Goal: Task Accomplishment & Management: Use online tool/utility

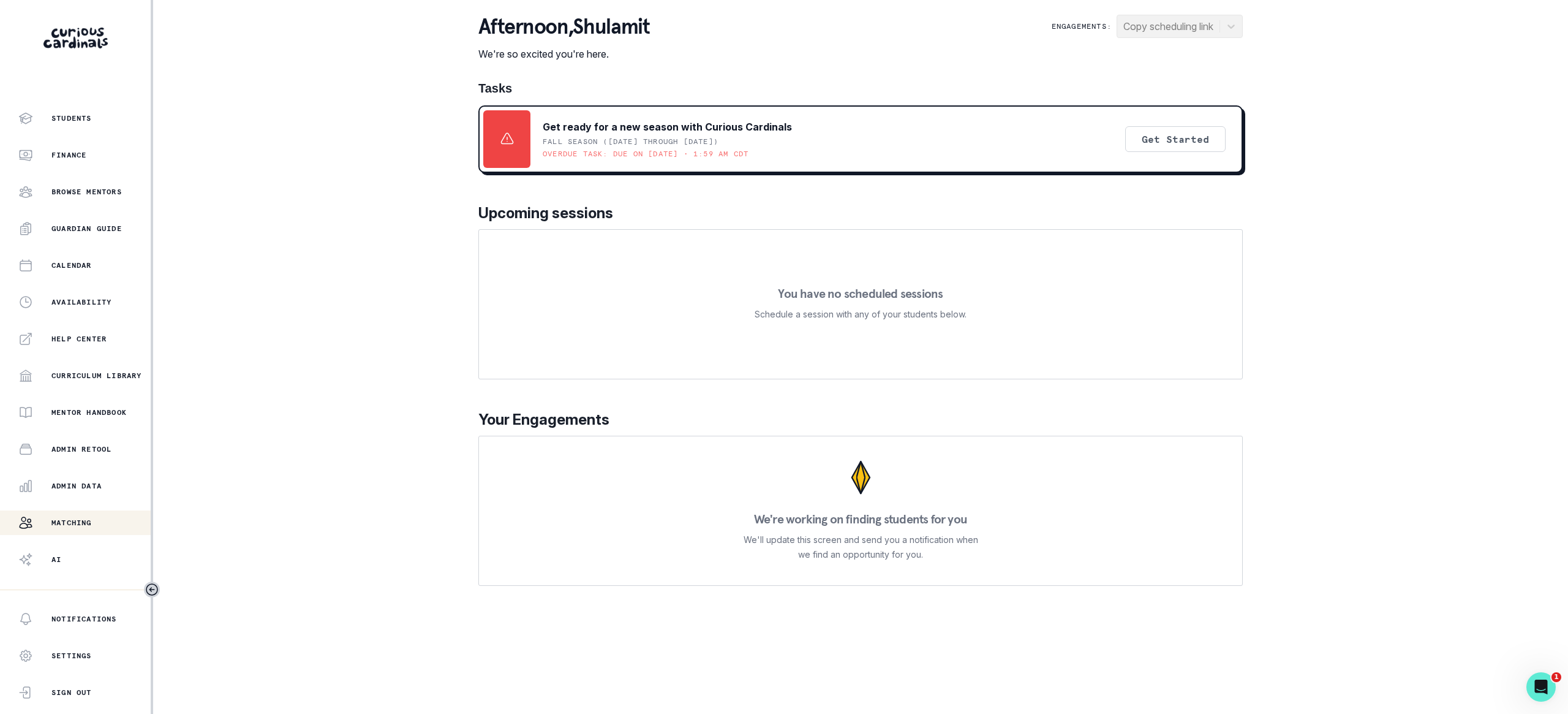
scroll to position [31, 0]
click at [105, 480] on div "Admin Data" at bounding box center [85, 484] width 132 height 15
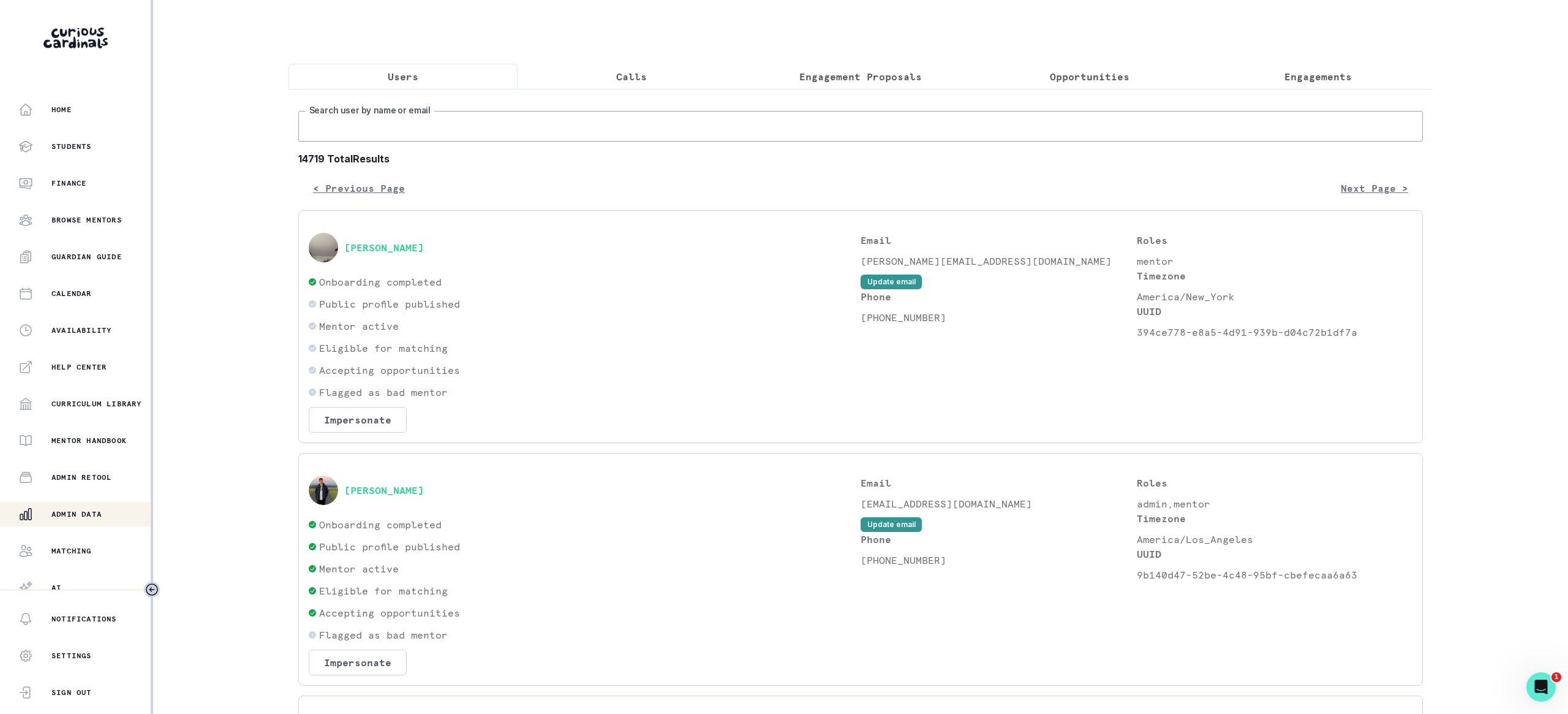
click at [675, 122] on input "Search user by name or email" at bounding box center [861, 126] width 1125 height 31
type input "aidan c"
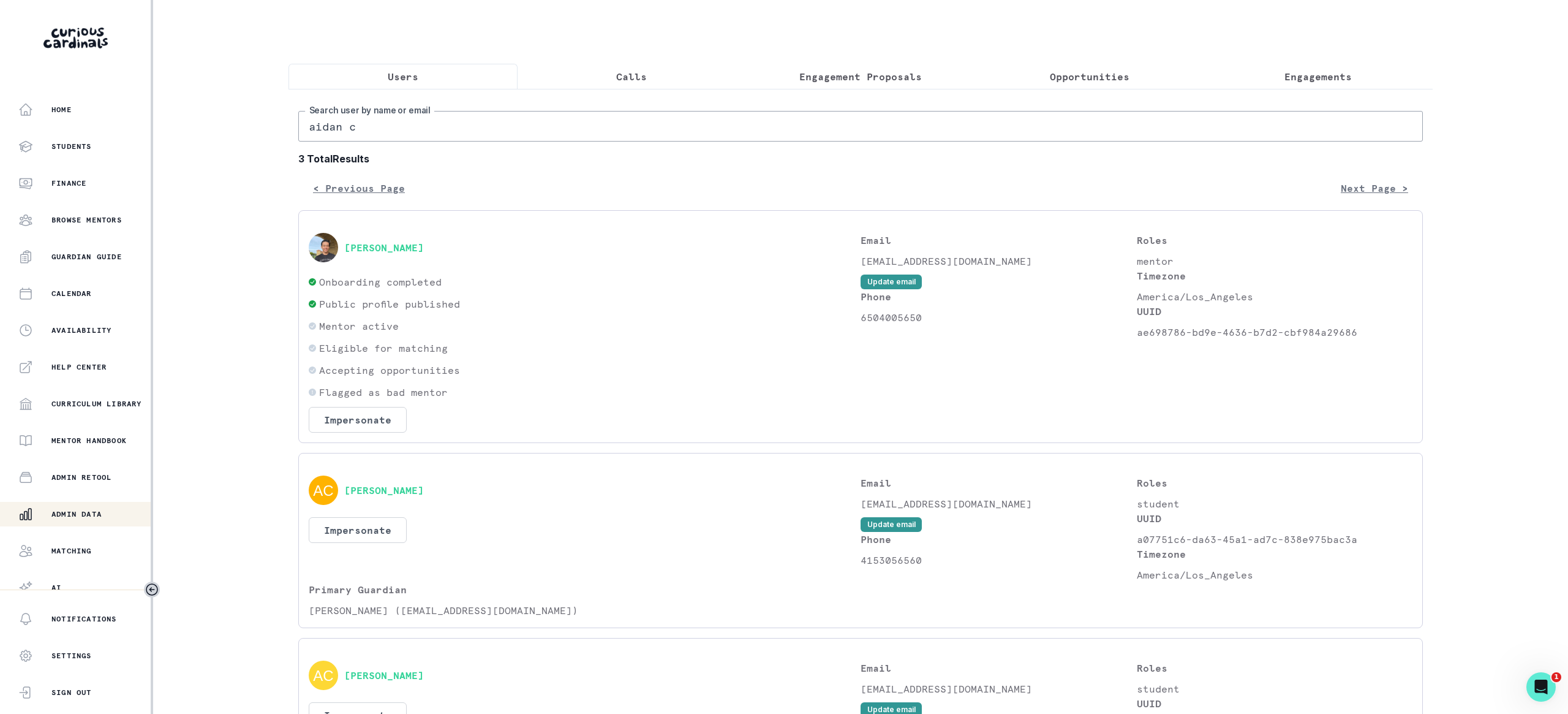
click at [560, 116] on input "aidan c" at bounding box center [861, 126] width 1125 height 31
type input "[PERSON_NAME]"
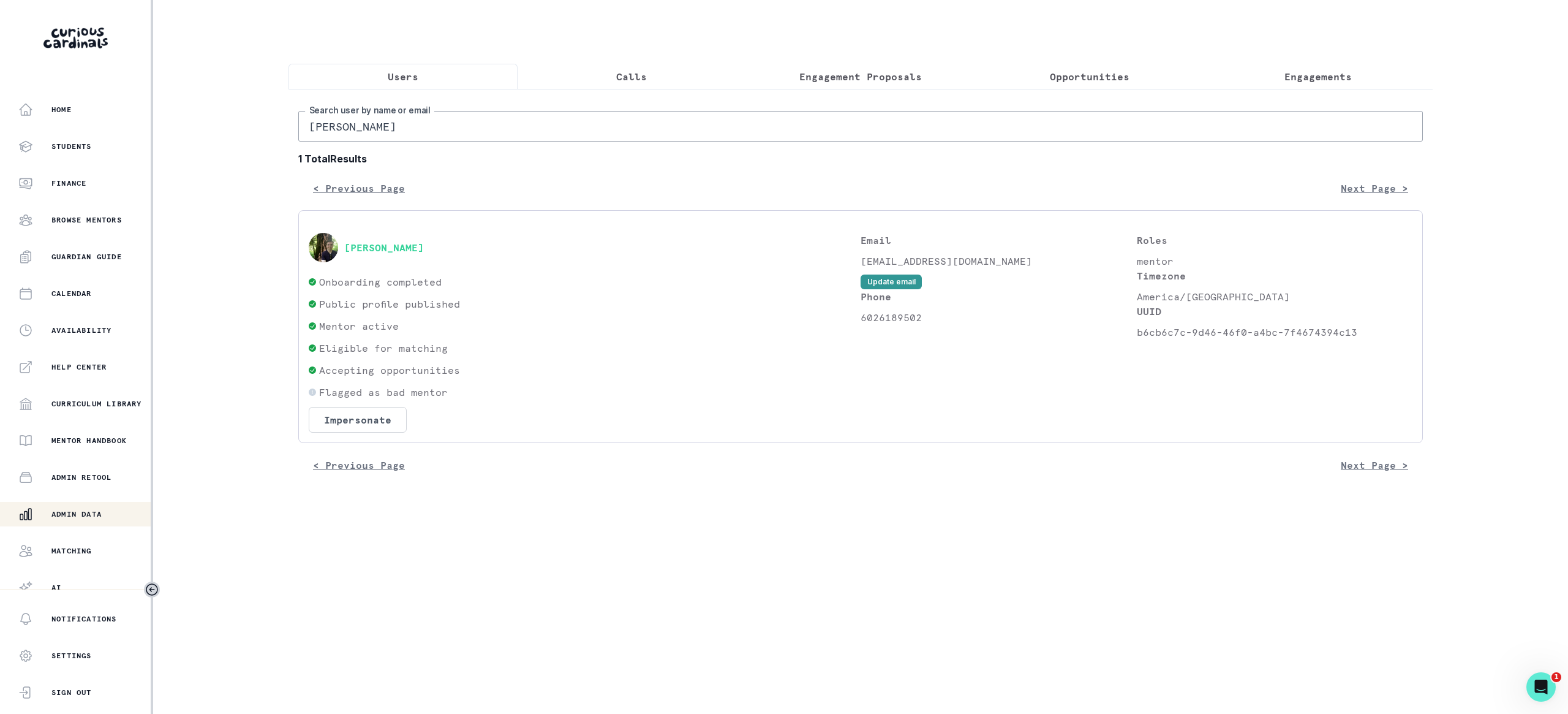
click at [403, 256] on div "[PERSON_NAME]" at bounding box center [585, 247] width 552 height 29
click at [403, 251] on button "[PERSON_NAME]" at bounding box center [384, 248] width 79 height 12
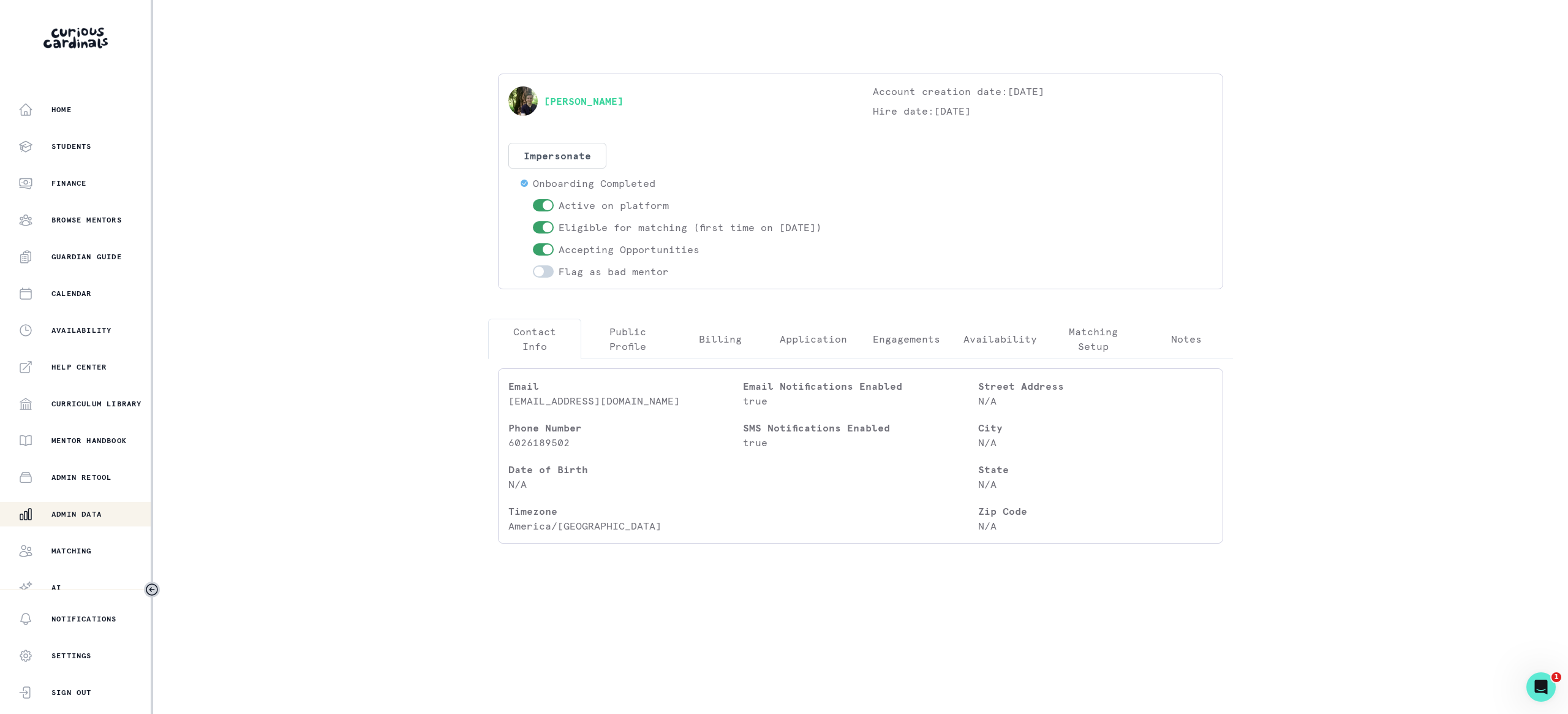
click at [930, 353] on button "Engagements" at bounding box center [907, 339] width 93 height 40
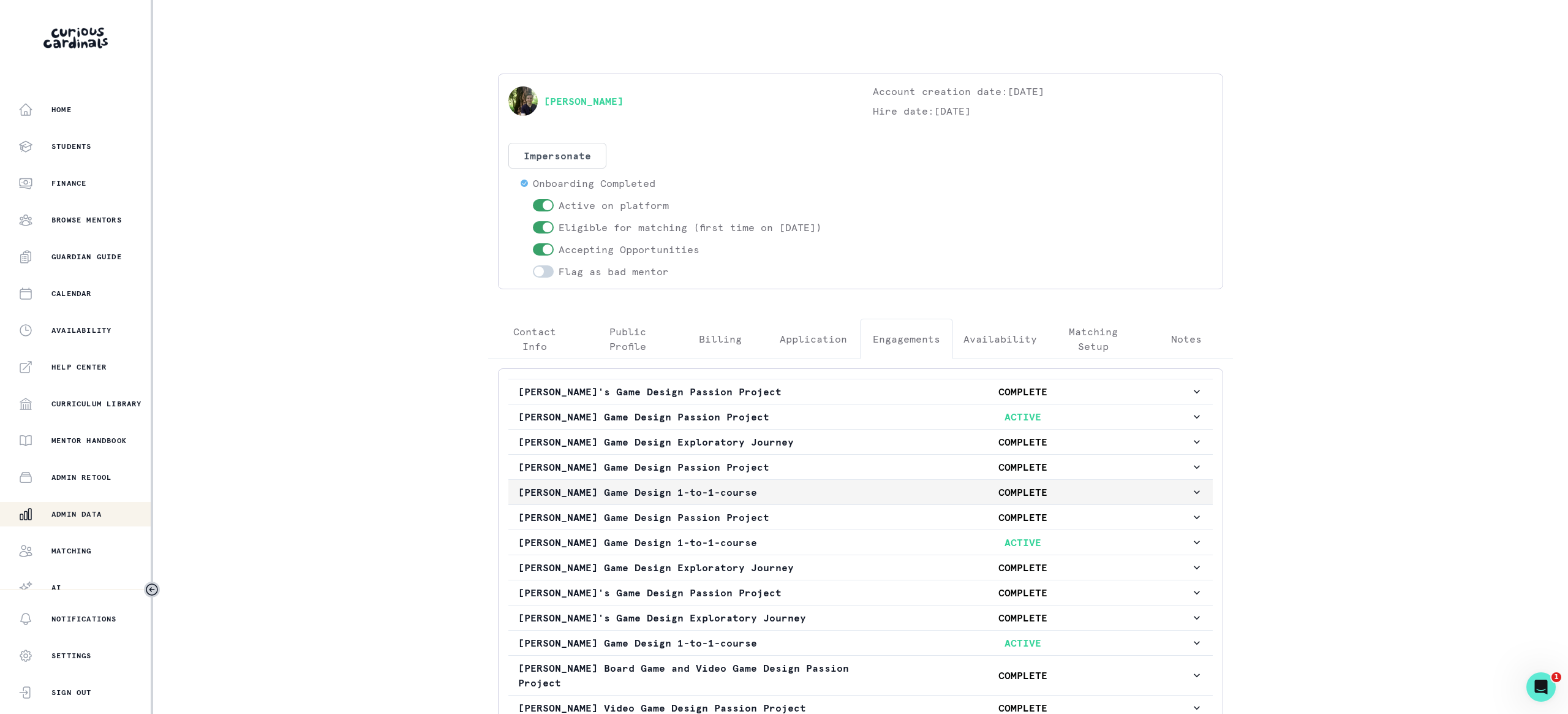
scroll to position [155, 0]
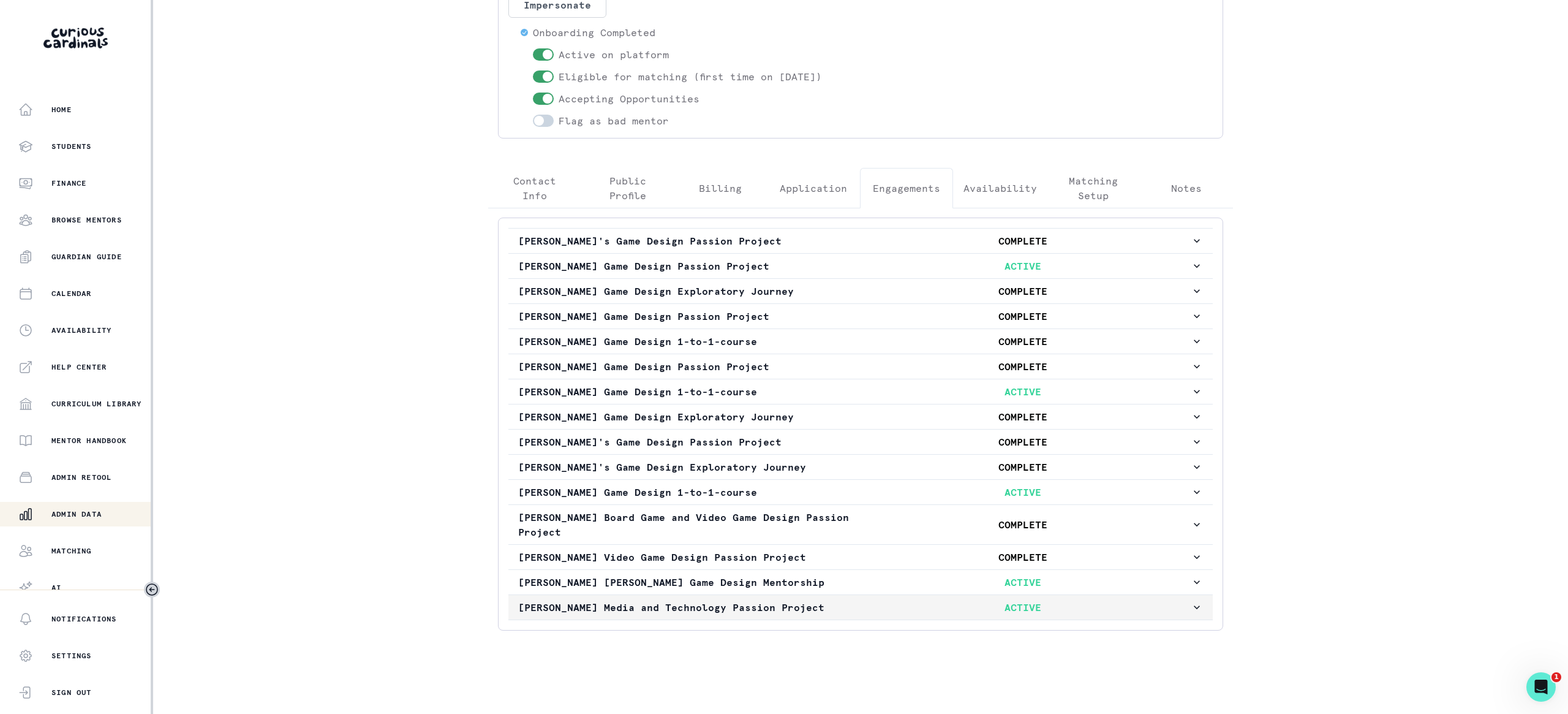
click at [916, 614] on button "[PERSON_NAME] Media and Technology Passion Project ACTIVE" at bounding box center [860, 607] width 704 height 25
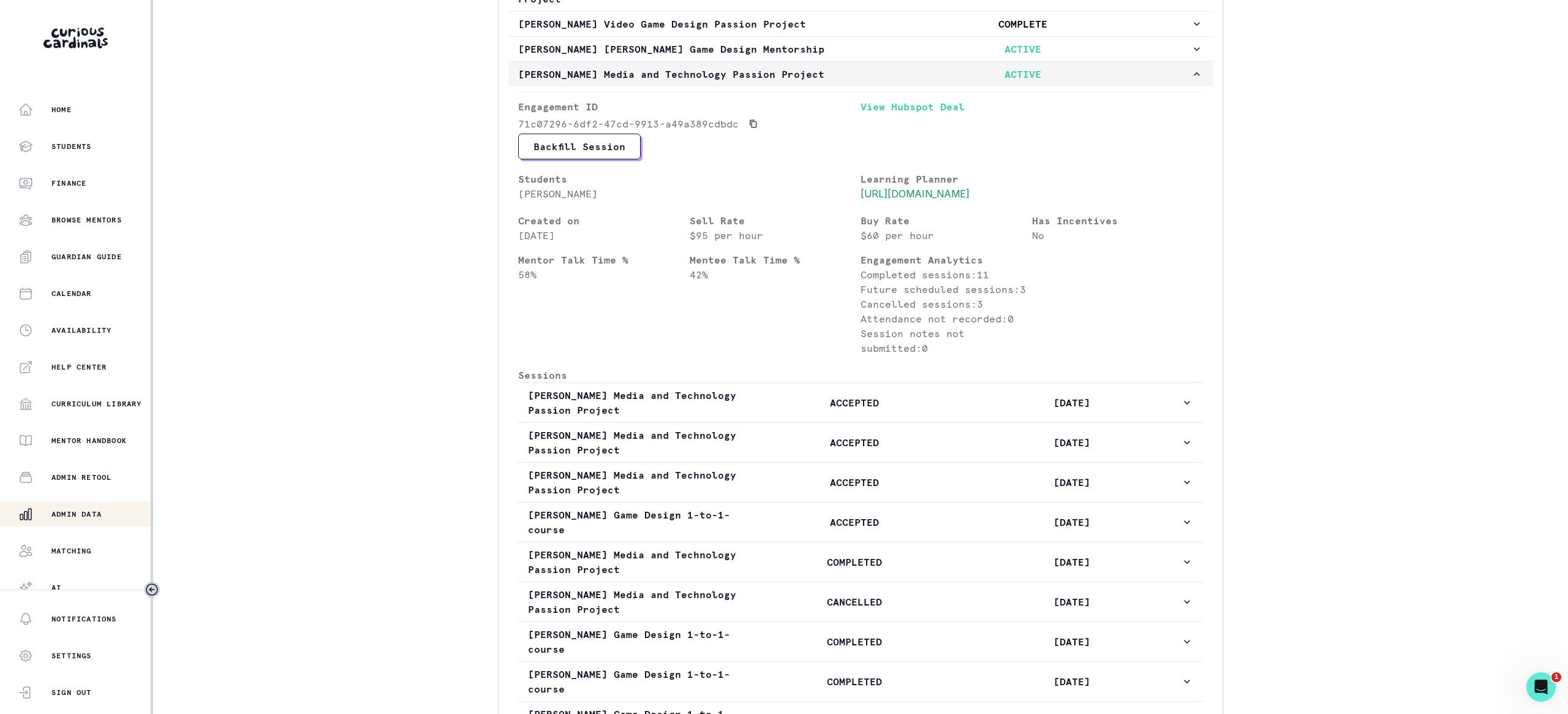
scroll to position [788, 0]
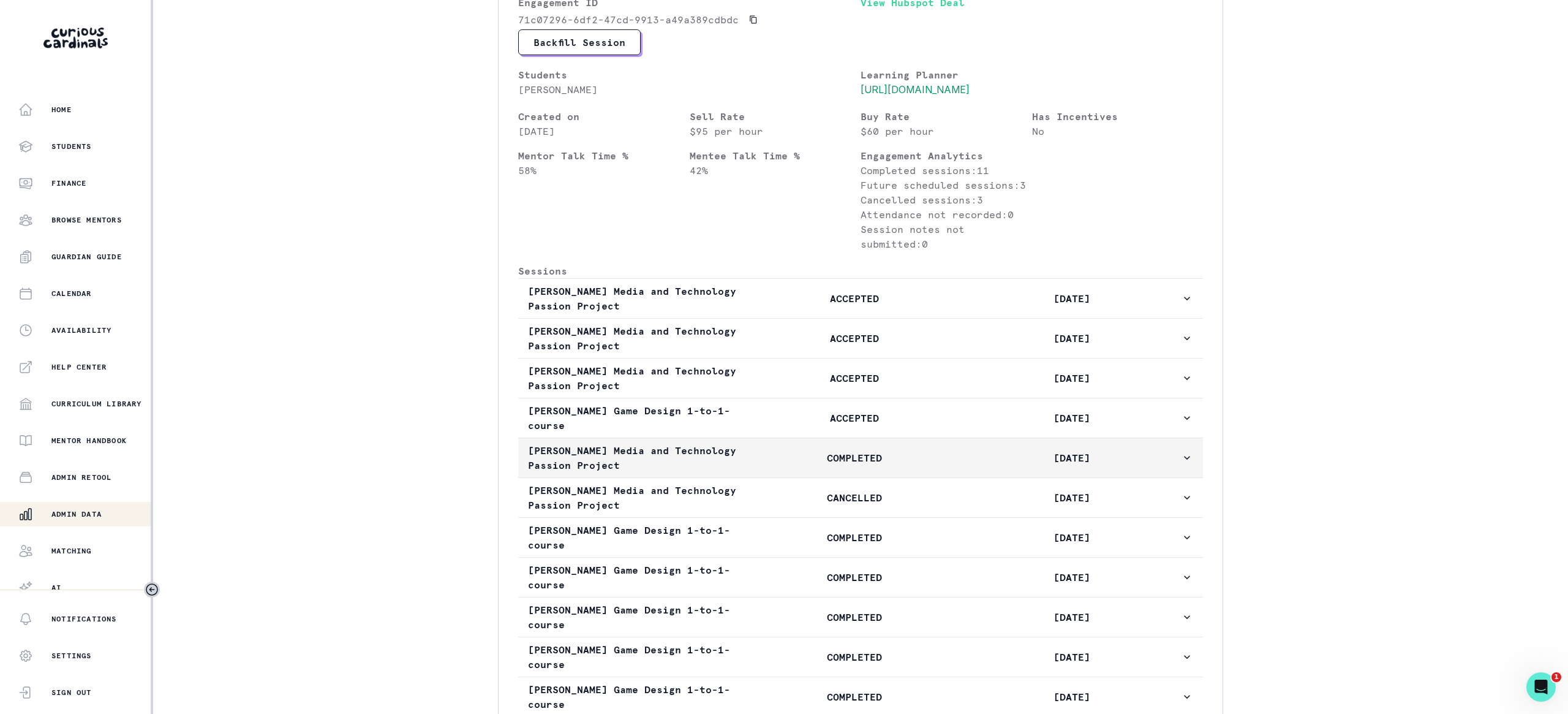
click at [946, 465] on p "COMPLETED" at bounding box center [854, 458] width 217 height 15
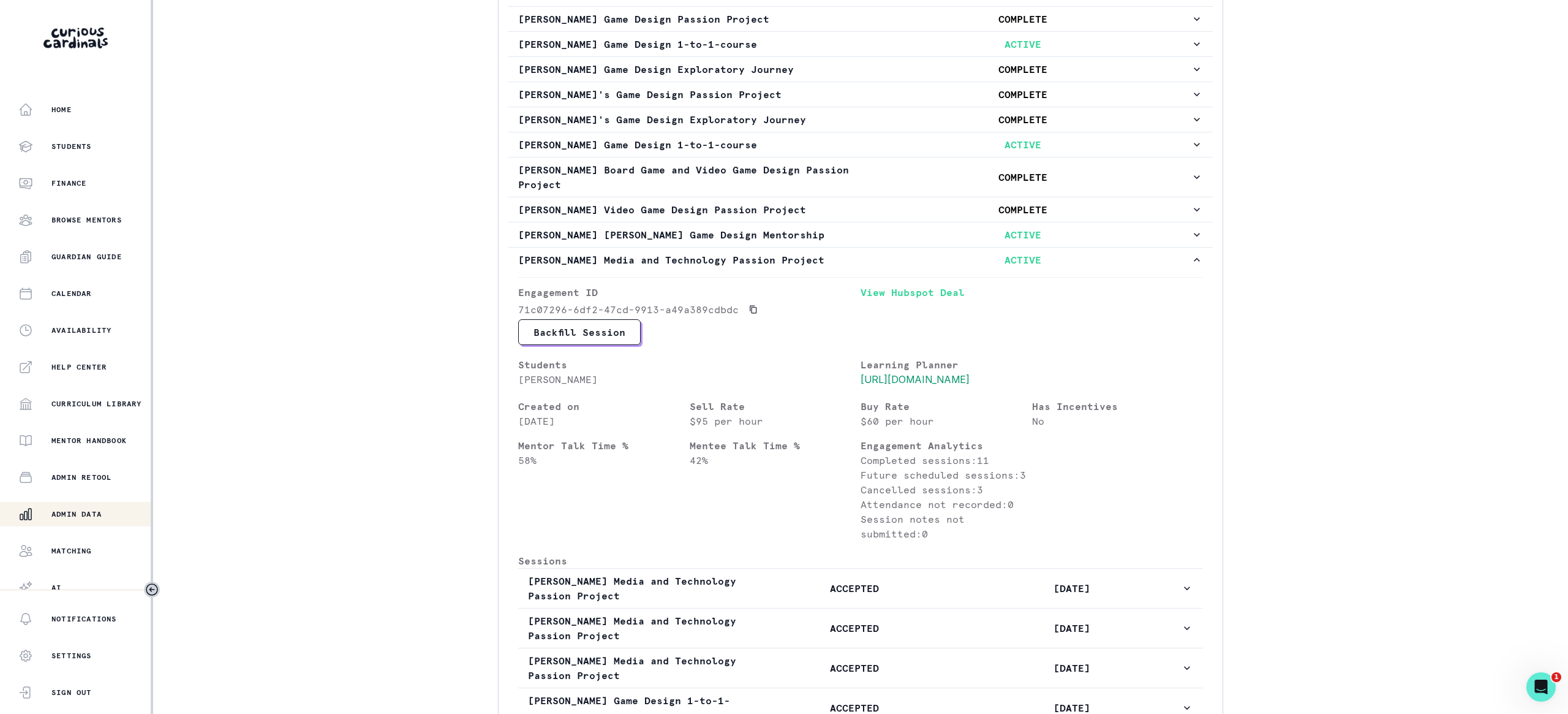
scroll to position [0, 0]
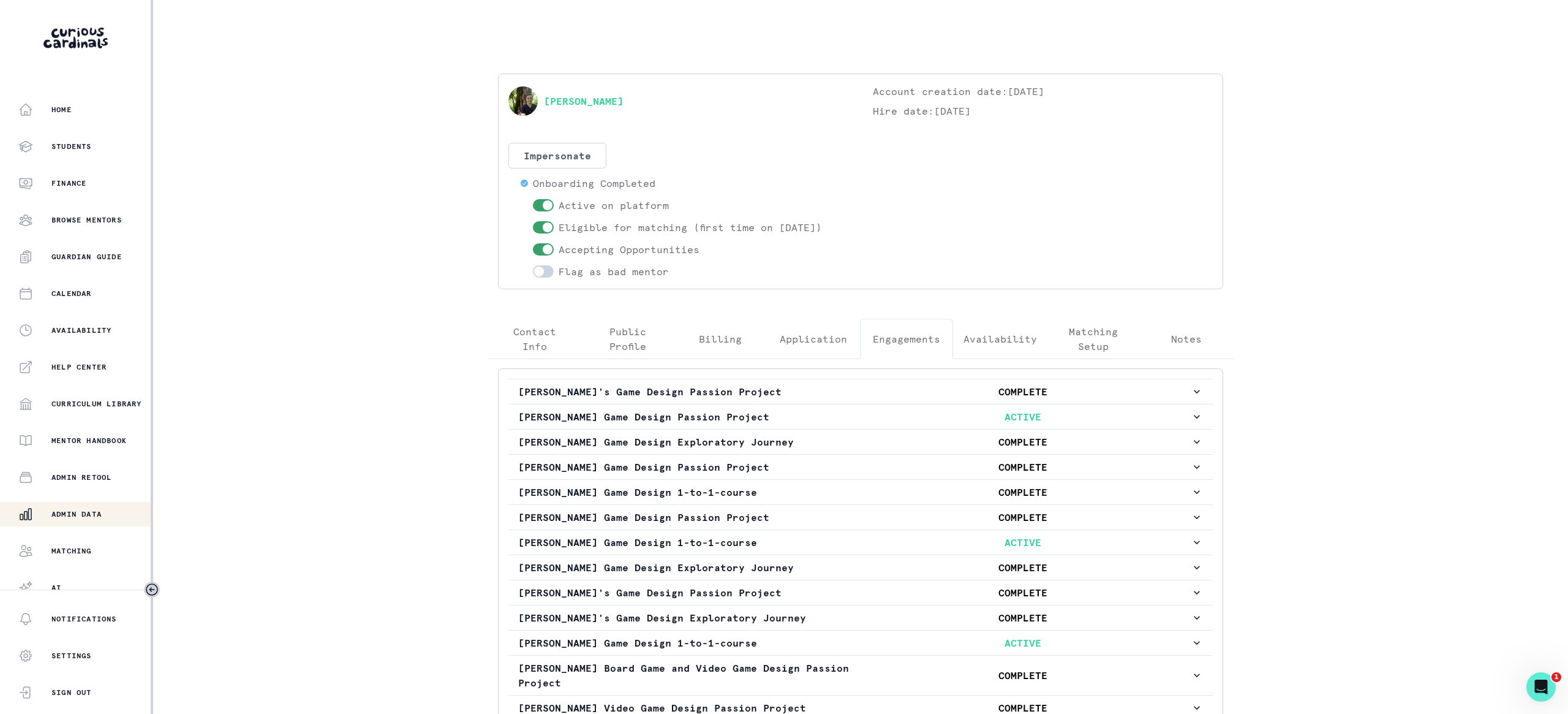
click at [113, 504] on button "Admin Data" at bounding box center [76, 514] width 153 height 25
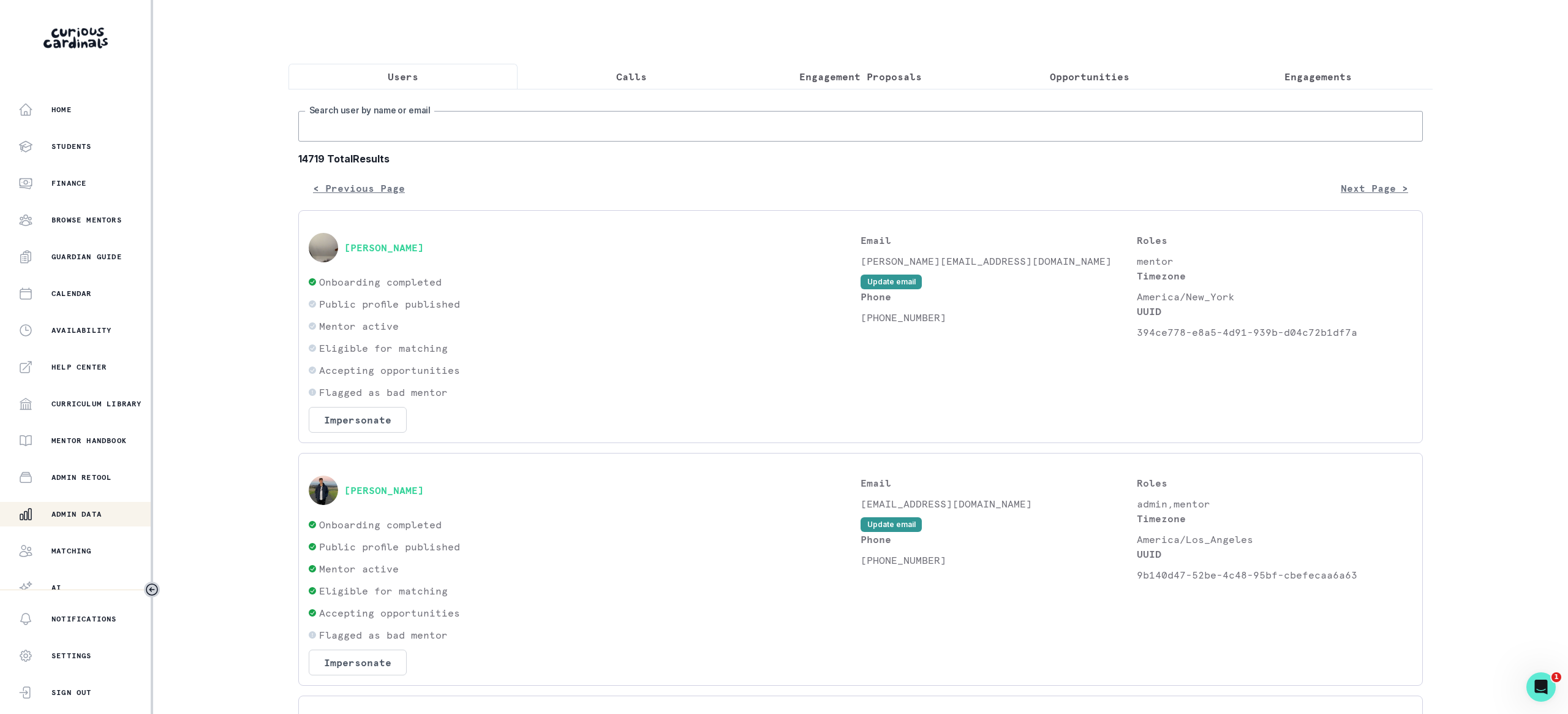
click at [560, 123] on input "Search user by name or email" at bounding box center [861, 126] width 1125 height 31
type input "[PERSON_NAME]"
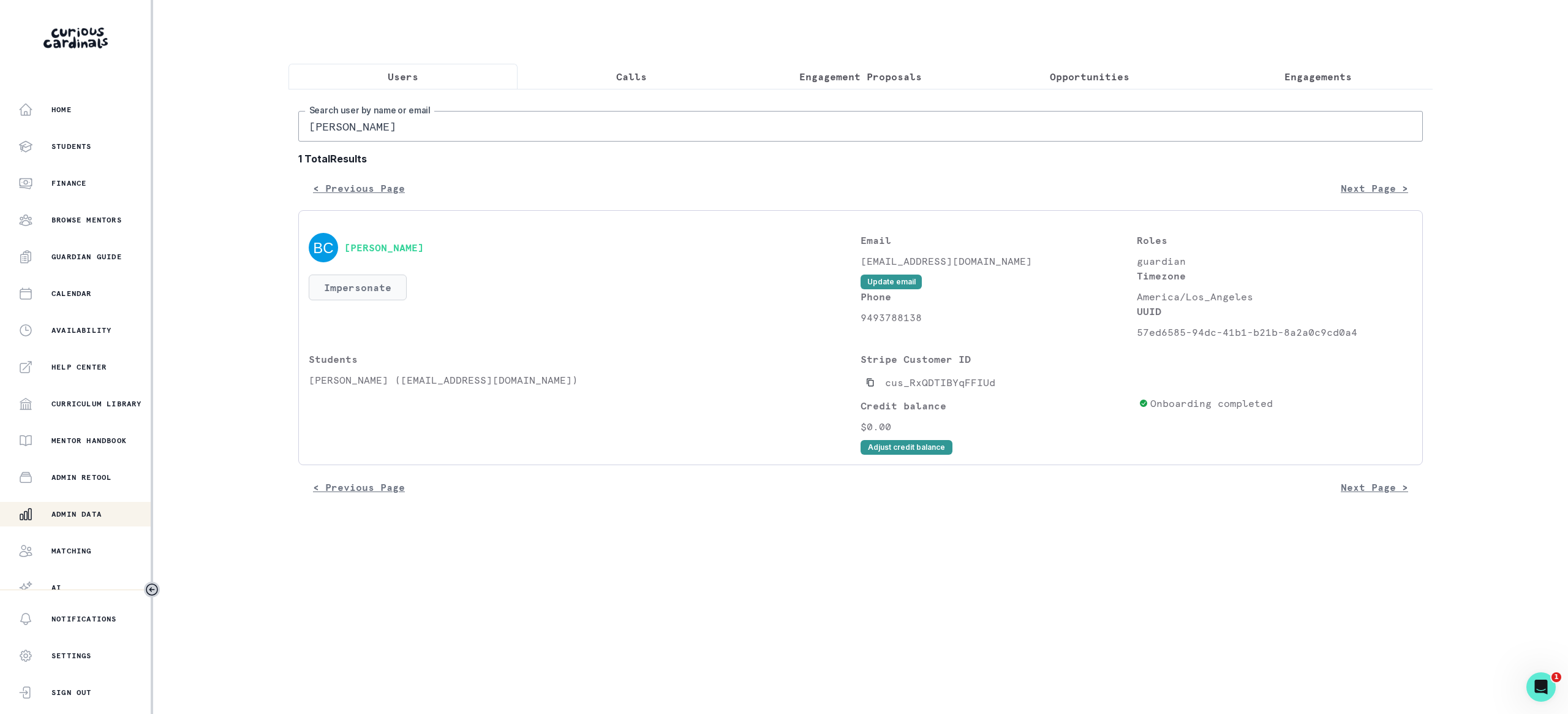
click at [357, 300] on button "Impersonate" at bounding box center [358, 287] width 98 height 26
click at [569, 353] on p "Students" at bounding box center [585, 359] width 552 height 15
click at [400, 295] on button "Impersonate" at bounding box center [358, 287] width 98 height 26
click at [484, 232] on div "[PERSON_NAME] Impersonate Confirmation Are you sure? Impersonating means that w…" at bounding box center [861, 338] width 1125 height 255
click at [430, 122] on input "[PERSON_NAME]" at bounding box center [861, 126] width 1125 height 31
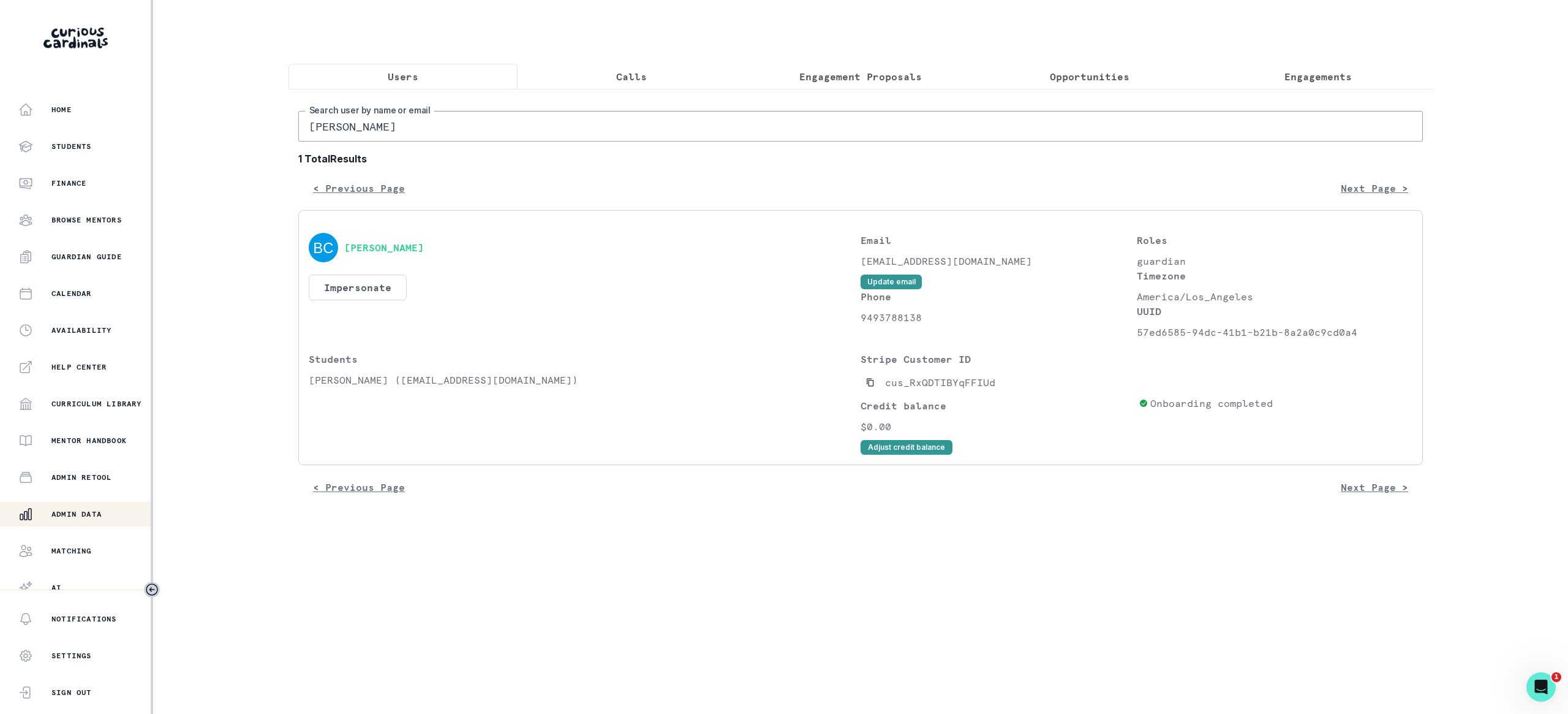
click at [430, 122] on input "[PERSON_NAME]" at bounding box center [861, 126] width 1125 height 31
